Goal: Task Accomplishment & Management: Complete application form

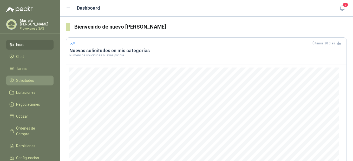
click at [26, 81] on span "Solicitudes" at bounding box center [25, 81] width 18 height 6
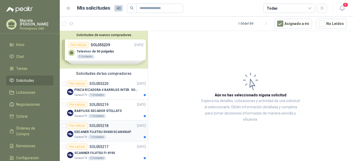
click at [75, 127] on div "Por cotizar" at bounding box center [77, 126] width 20 height 6
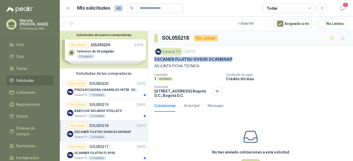
drag, startPoint x: 234, startPoint y: 59, endPoint x: 150, endPoint y: 61, distance: 84.3
click at [150, 61] on div "Caracol TV [DATE] ESCANER FUJITSU SV600 SCANSNAP ADJUNTA FICHA TECNICA Cantidad…" at bounding box center [250, 73] width 205 height 54
drag, startPoint x: 150, startPoint y: 61, endPoint x: 173, endPoint y: 58, distance: 23.6
copy p "ESCANER FUJITSU SV600 SCANSNAP"
click at [78, 148] on div "Por cotizar" at bounding box center [77, 147] width 20 height 6
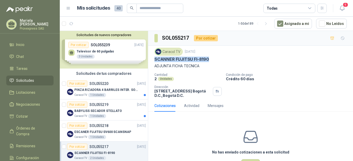
drag, startPoint x: 214, startPoint y: 60, endPoint x: 152, endPoint y: 59, distance: 61.9
click at [152, 59] on div "Caracol TV [DATE] SCANNER FUJITSU FI-8190 ADJUNTA FICHA TECNICA Cantidad 2 Unid…" at bounding box center [250, 73] width 205 height 54
drag, startPoint x: 152, startPoint y: 59, endPoint x: 179, endPoint y: 59, distance: 27.0
copy p "SCANNER FUJITSU FI-8190"
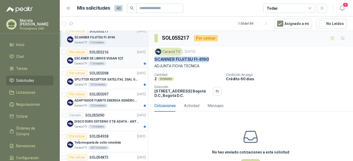
click at [78, 53] on div "Por cotizar" at bounding box center [77, 52] width 20 height 6
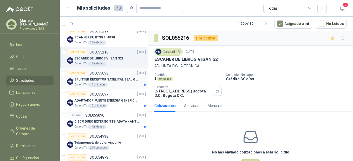
click at [77, 74] on div "Por cotizar" at bounding box center [77, 73] width 20 height 6
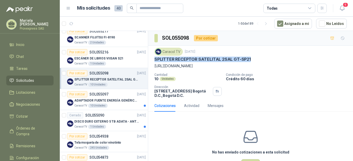
drag, startPoint x: 248, startPoint y: 58, endPoint x: 153, endPoint y: 59, distance: 94.9
click at [153, 59] on div "Caracol TV [DATE] SPLITTER RECEPTOR SATELITAL 2SAL GT-SP21 [URL][DOMAIN_NAME] C…" at bounding box center [250, 73] width 205 height 54
drag, startPoint x: 153, startPoint y: 59, endPoint x: 164, endPoint y: 58, distance: 11.0
copy p "SPLITTER RECEPTOR SATELITAL 2SAL GT-SP21"
click at [77, 94] on div "Por cotizar" at bounding box center [77, 94] width 20 height 6
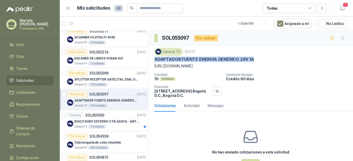
drag, startPoint x: 263, startPoint y: 58, endPoint x: 152, endPoint y: 62, distance: 110.9
click at [152, 62] on div "Caracol TV [DATE] ADAPTADOR FUENTE ENERGÍA GENÉRICO 24V 1A [URL][DOMAIN_NAME] C…" at bounding box center [250, 73] width 205 height 54
drag, startPoint x: 152, startPoint y: 62, endPoint x: 212, endPoint y: 59, distance: 59.7
copy p "ADAPTADOR FUENTE ENERGÍA GENÉRICO 24V 1A"
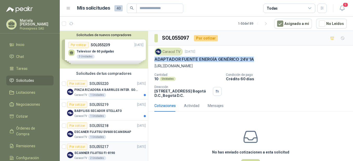
click at [76, 146] on div "Por cotizar" at bounding box center [77, 147] width 20 height 6
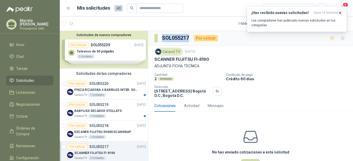
drag, startPoint x: 191, startPoint y: 35, endPoint x: 157, endPoint y: 42, distance: 35.0
click at [157, 42] on div "SOL055217 Por cotizar" at bounding box center [185, 38] width 63 height 8
copy section "SOL055217"
click at [253, 161] on button "Cotizar" at bounding box center [250, 164] width 19 height 10
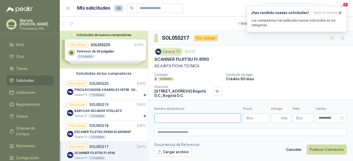
click at [161, 121] on input "Nombre del producto" at bounding box center [197, 118] width 87 height 9
paste input "**********"
type input "**********"
click at [164, 132] on textarea at bounding box center [250, 133] width 192 height 8
paste textarea "**********"
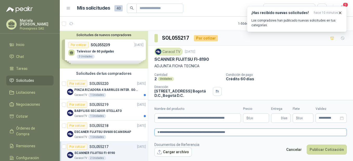
type textarea "**********"
click at [254, 118] on p "$ 0 ,00" at bounding box center [256, 118] width 26 height 9
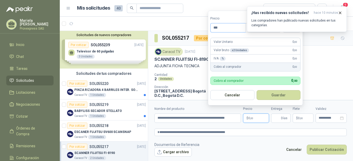
click at [225, 28] on input "***" at bounding box center [228, 27] width 35 height 9
click at [239, 28] on input "**********" at bounding box center [227, 27] width 35 height 9
type input "**********"
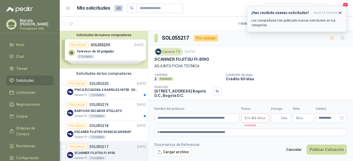
click at [341, 14] on icon "button" at bounding box center [340, 13] width 2 height 2
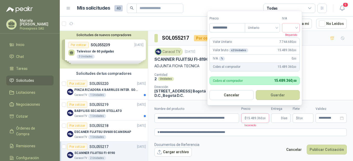
click at [252, 118] on span "15.489.360 ,00" at bounding box center [256, 118] width 19 height 3
click at [297, 30] on input "search" at bounding box center [290, 27] width 11 height 8
click at [295, 38] on div "19%" at bounding box center [292, 39] width 10 height 6
click at [278, 95] on button "Guardar" at bounding box center [278, 95] width 45 height 10
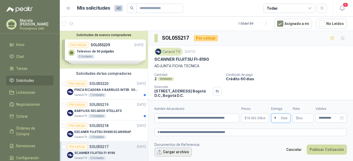
type input "*"
click at [165, 152] on button "Cargar archivo" at bounding box center [172, 152] width 37 height 9
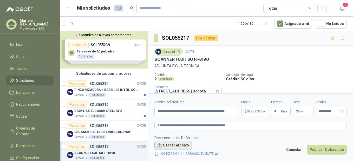
click at [161, 146] on button "Cargar archivo" at bounding box center [172, 145] width 37 height 9
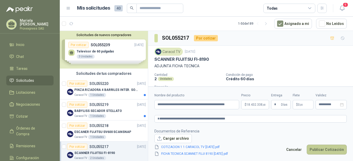
click at [326, 148] on button "Publicar Cotización" at bounding box center [327, 150] width 40 height 10
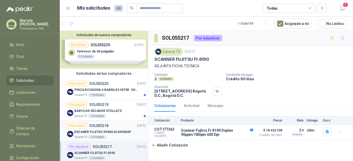
click at [78, 125] on div "Por cotizar" at bounding box center [77, 126] width 20 height 6
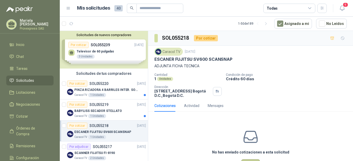
click at [249, 160] on button "Cotizar" at bounding box center [250, 164] width 19 height 10
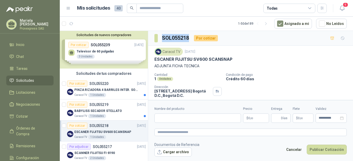
drag, startPoint x: 187, startPoint y: 38, endPoint x: 160, endPoint y: 39, distance: 27.1
click at [160, 39] on div "SOL055218 Por cotizar" at bounding box center [185, 38] width 63 height 8
copy h3 "SOL055218"
click at [163, 120] on input "Nombre del producto" at bounding box center [197, 118] width 87 height 9
paste input "**********"
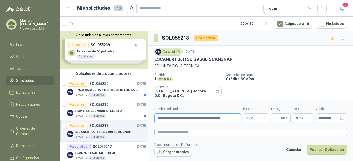
type input "**********"
click at [169, 134] on textarea at bounding box center [250, 133] width 192 height 8
paste textarea "**********"
type textarea "**********"
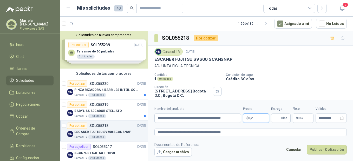
click at [256, 116] on p "$ 0 ,00" at bounding box center [256, 118] width 26 height 9
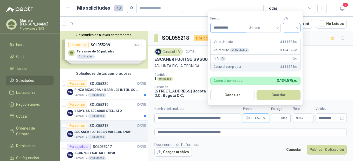
click at [300, 27] on div at bounding box center [292, 27] width 18 height 9
type input "**********"
click at [295, 37] on div "19%" at bounding box center [293, 39] width 10 height 6
click at [278, 95] on button "Guardar" at bounding box center [279, 95] width 45 height 10
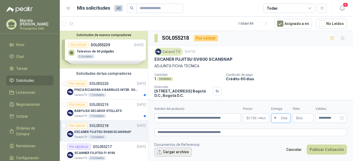
type input "*"
click at [159, 153] on button "Cargar archivo" at bounding box center [172, 152] width 37 height 9
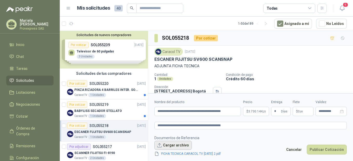
click at [167, 148] on button "Cargar archivo" at bounding box center [172, 145] width 37 height 9
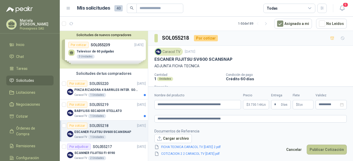
click at [325, 148] on button "Publicar Cotización" at bounding box center [327, 150] width 40 height 10
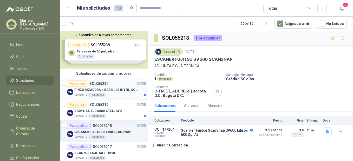
click at [79, 81] on div "Por cotizar" at bounding box center [77, 84] width 20 height 6
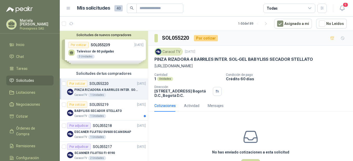
click at [81, 43] on div "Solicitudes de nuevos compradores Por cotizar SOL055239 [DATE] Televisor de 60 …" at bounding box center [104, 50] width 88 height 38
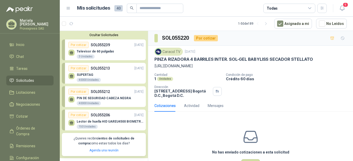
click at [79, 45] on div "Por cotizar" at bounding box center [78, 45] width 20 height 6
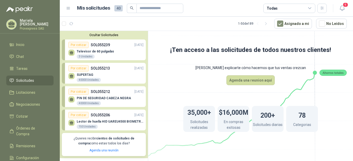
scroll to position [116, 0]
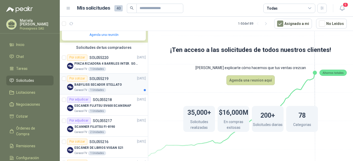
click at [75, 78] on div "Por cotizar" at bounding box center [77, 79] width 20 height 6
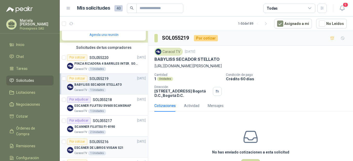
click at [74, 143] on div "Por cotizar" at bounding box center [77, 142] width 20 height 6
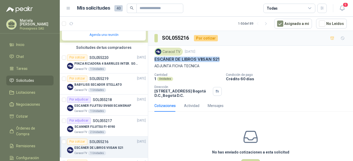
drag, startPoint x: 225, startPoint y: 57, endPoint x: 155, endPoint y: 61, distance: 70.3
click at [155, 61] on div "ESCÁNER DE LIBROS VIISAN S21" at bounding box center [250, 59] width 192 height 5
drag, startPoint x: 155, startPoint y: 61, endPoint x: 159, endPoint y: 59, distance: 4.8
copy p "ESCÁNER DE LIBROS VIISAN S21"
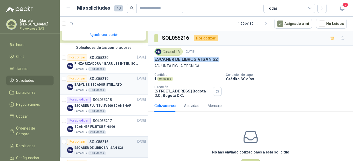
click at [72, 79] on div "Por cotizar" at bounding box center [77, 79] width 20 height 6
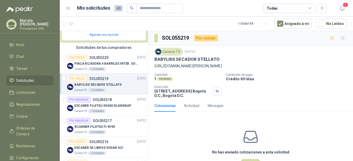
scroll to position [231, 0]
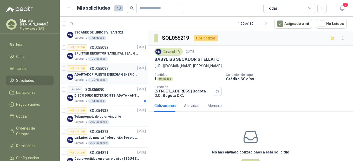
click at [79, 68] on div "Por cotizar" at bounding box center [77, 69] width 20 height 6
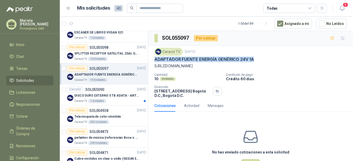
drag, startPoint x: 254, startPoint y: 60, endPoint x: 152, endPoint y: 59, distance: 102.5
click at [152, 59] on div "Caracol TV [DATE] ADAPTADOR FUENTE ENERGÍA GENÉRICO 24V 1A [URL][DOMAIN_NAME] C…" at bounding box center [250, 73] width 205 height 54
drag, startPoint x: 152, startPoint y: 59, endPoint x: 186, endPoint y: 58, distance: 34.3
copy p "ADAPTADOR FUENTE ENERGÍA GENÉRICO 24V 1A"
click at [75, 49] on div "Por cotizar" at bounding box center [77, 47] width 20 height 6
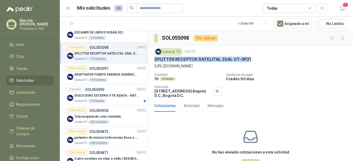
drag, startPoint x: 261, startPoint y: 59, endPoint x: 153, endPoint y: 59, distance: 107.9
click at [153, 59] on div "Caracol TV [DATE] SPLITTER RECEPTOR SATELITAL 2SAL GT-SP21 [URL][DOMAIN_NAME] C…" at bounding box center [250, 73] width 205 height 54
drag, startPoint x: 153, startPoint y: 59, endPoint x: 184, endPoint y: 57, distance: 30.8
copy p "SPLITTER RECEPTOR SATELITAL 2SAL GT-SP21"
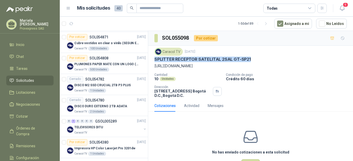
scroll to position [462, 0]
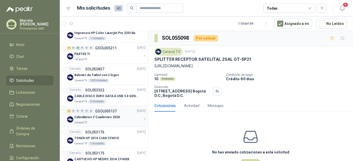
click at [124, 125] on div "3 0 0 0 0 0 GSOL005137 [DATE] Calendarios Y Cuadernos 2026 Caracol TV" at bounding box center [104, 116] width 88 height 21
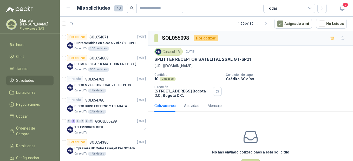
scroll to position [231, 0]
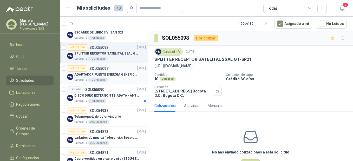
click at [81, 67] on div "Por cotizar" at bounding box center [77, 69] width 20 height 6
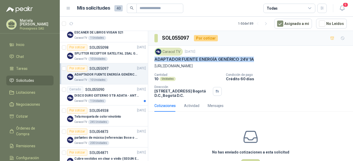
drag, startPoint x: 262, startPoint y: 59, endPoint x: 150, endPoint y: 62, distance: 112.1
click at [150, 62] on div "Caracol TV [DATE] ADAPTADOR FUENTE ENERGÍA GENÉRICO 24V 1A [URL][DOMAIN_NAME] C…" at bounding box center [250, 73] width 205 height 54
drag, startPoint x: 150, startPoint y: 62, endPoint x: 195, endPoint y: 57, distance: 45.4
click at [75, 67] on div "Por cotizar" at bounding box center [77, 69] width 20 height 6
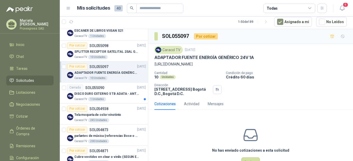
click at [177, 134] on div "No has enviado cotizaciones a esta solicitud Cotizar" at bounding box center [250, 147] width 205 height 66
drag, startPoint x: 206, startPoint y: 64, endPoint x: 151, endPoint y: 65, distance: 55.1
click at [151, 65] on div "Caracol TV [DATE] ADAPTADOR FUENTE ENERGÍA GENÉRICO 24V 1A [URL][DOMAIN_NAME] C…" at bounding box center [250, 71] width 205 height 54
drag, startPoint x: 151, startPoint y: 65, endPoint x: 170, endPoint y: 62, distance: 19.2
click at [77, 66] on div "Por cotizar" at bounding box center [77, 67] width 20 height 6
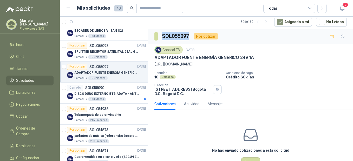
drag, startPoint x: 189, startPoint y: 35, endPoint x: 161, endPoint y: 37, distance: 28.4
click at [161, 37] on section "SOL055097" at bounding box center [171, 36] width 35 height 8
click at [247, 159] on button "Cotizar" at bounding box center [250, 163] width 19 height 10
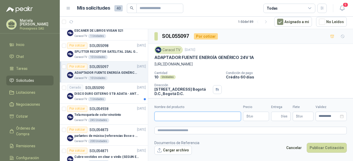
click at [164, 120] on input "Nombre del producto" at bounding box center [197, 116] width 87 height 9
paste input "**********"
type input "**********"
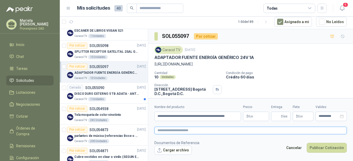
click at [163, 130] on textarea at bounding box center [250, 131] width 192 height 8
paste textarea "**********"
type textarea "**********"
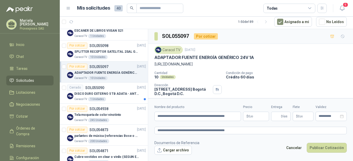
click at [258, 115] on p "$ 0 ,00" at bounding box center [256, 116] width 26 height 9
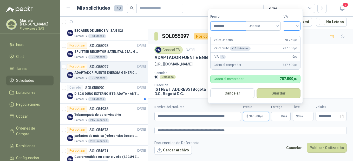
type input "********"
click at [297, 25] on input "search" at bounding box center [291, 26] width 11 height 8
click at [296, 37] on div "19%" at bounding box center [293, 37] width 10 height 6
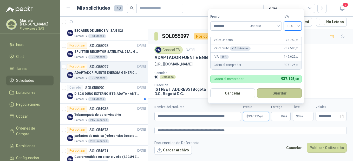
click at [283, 93] on button "Guardar" at bounding box center [279, 93] width 45 height 10
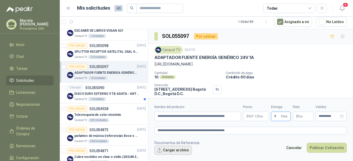
type input "*"
click at [161, 151] on button "Cargar archivo" at bounding box center [172, 150] width 37 height 9
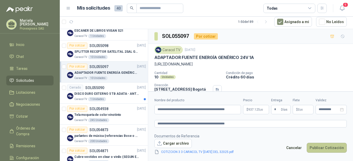
click at [325, 147] on button "Publicar Cotización" at bounding box center [327, 148] width 40 height 10
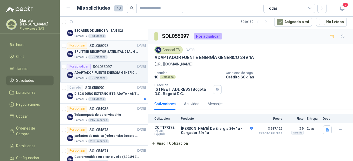
click at [79, 46] on div "Por cotizar" at bounding box center [77, 46] width 20 height 6
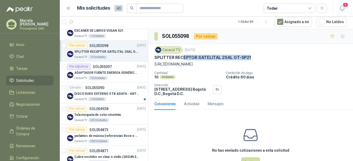
drag, startPoint x: 254, startPoint y: 56, endPoint x: 183, endPoint y: 60, distance: 70.3
click at [183, 60] on div "SPLITTER RECEPTOR SATELITAL 2SAL GT-SP21" at bounding box center [250, 57] width 192 height 5
drag, startPoint x: 183, startPoint y: 60, endPoint x: 203, endPoint y: 66, distance: 20.3
click at [203, 66] on p "[URL][DOMAIN_NAME]" at bounding box center [250, 64] width 192 height 6
drag, startPoint x: 203, startPoint y: 64, endPoint x: 151, endPoint y: 65, distance: 52.0
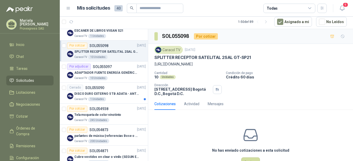
click at [151, 65] on div "Caracol TV [DATE] SPLITTER RECEPTOR SATELITAL 2SAL GT-SP21 [URL][DOMAIN_NAME] C…" at bounding box center [250, 71] width 205 height 54
drag, startPoint x: 151, startPoint y: 65, endPoint x: 161, endPoint y: 65, distance: 10.4
